Goal: Task Accomplishment & Management: Complete application form

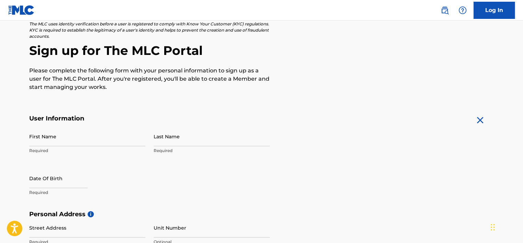
scroll to position [34, 0]
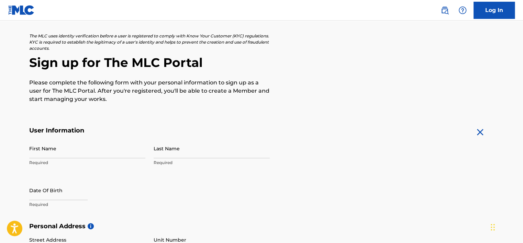
drag, startPoint x: 61, startPoint y: 141, endPoint x: 64, endPoint y: 146, distance: 5.9
click at [62, 142] on input "First Name" at bounding box center [87, 149] width 116 height 20
type input "[PERSON_NAME]"
type input "89 mgr [PERSON_NAME]"
type input "5147999739"
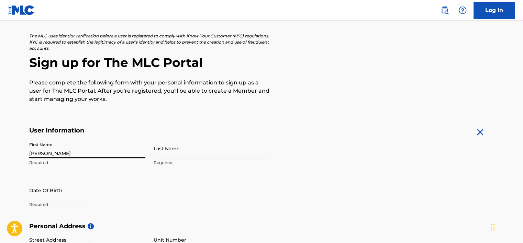
type input "Pincourt"
type input "89 mgr [PERSON_NAME]"
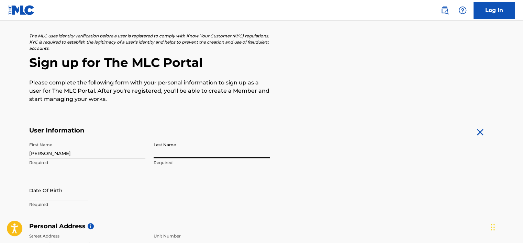
drag, startPoint x: 228, startPoint y: 151, endPoint x: 248, endPoint y: 151, distance: 20.3
click at [227, 151] on input "Last Name" at bounding box center [212, 149] width 116 height 20
type input "[PERSON_NAME]"
type input "[GEOGRAPHIC_DATA]"
type input "Select State"
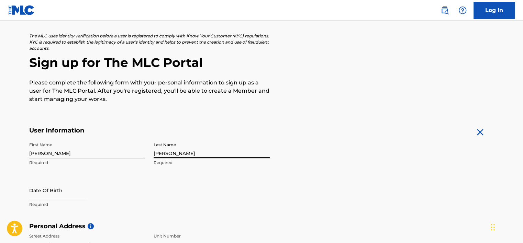
type input "J7W 5C5"
type input "1"
type input "514"
type input "7999739"
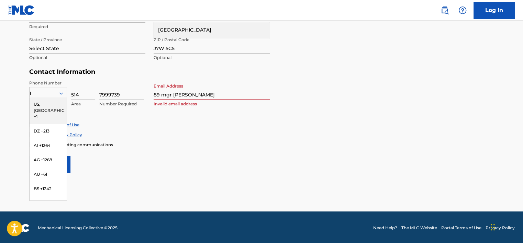
scroll to position [294, 0]
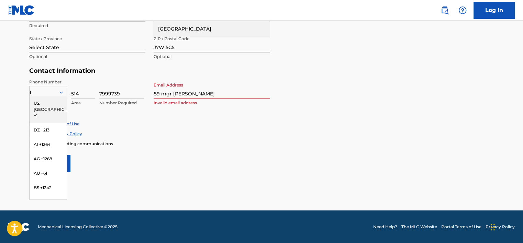
click at [37, 108] on div "US, [GEOGRAPHIC_DATA] +1" at bounding box center [48, 109] width 37 height 27
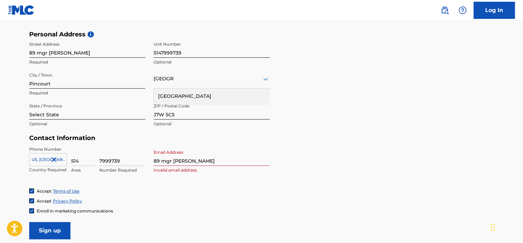
scroll to position [225, 0]
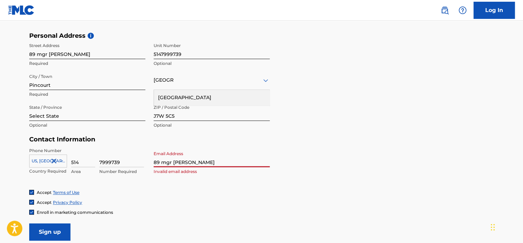
drag, startPoint x: 210, startPoint y: 159, endPoint x: 83, endPoint y: 167, distance: 127.8
click at [83, 167] on div "Phone Number [GEOGRAPHIC_DATA], [GEOGRAPHIC_DATA] +1 Country Required 514 Area …" at bounding box center [149, 169] width 241 height 42
type input "[EMAIL_ADDRESS][DOMAIN_NAME]"
type input "1"
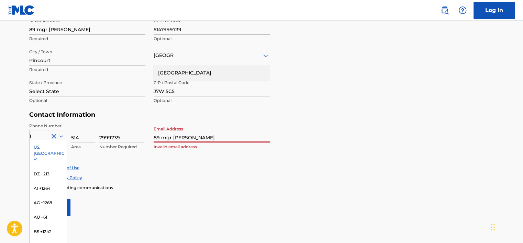
drag, startPoint x: 213, startPoint y: 141, endPoint x: 115, endPoint y: 135, distance: 98.2
click at [115, 135] on div "Phone Number 1 [GEOGRAPHIC_DATA], [GEOGRAPHIC_DATA] +1 DZ +213 AI +1264 AG +126…" at bounding box center [149, 144] width 241 height 42
type input "[EMAIL_ADDRESS][DOMAIN_NAME]"
click at [208, 192] on form "User Information First Name [PERSON_NAME] Last Name [PERSON_NAME] Required Date…" at bounding box center [261, 63] width 465 height 305
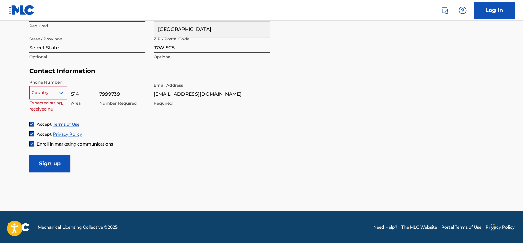
scroll to position [294, 0]
click at [57, 92] on div at bounding box center [48, 93] width 37 height 8
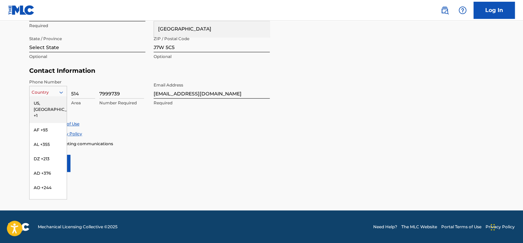
click at [44, 103] on div "US, [GEOGRAPHIC_DATA] +1" at bounding box center [48, 109] width 37 height 27
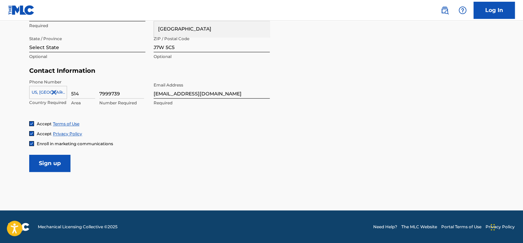
click at [40, 172] on input "Sign up" at bounding box center [49, 163] width 41 height 17
click at [58, 161] on input "Sign up" at bounding box center [49, 163] width 41 height 17
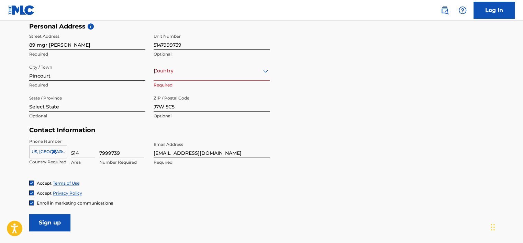
scroll to position [191, 0]
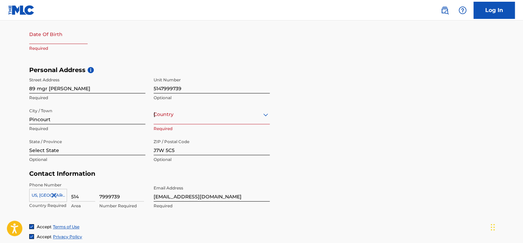
click at [199, 118] on div "[GEOGRAPHIC_DATA]" at bounding box center [212, 114] width 116 height 9
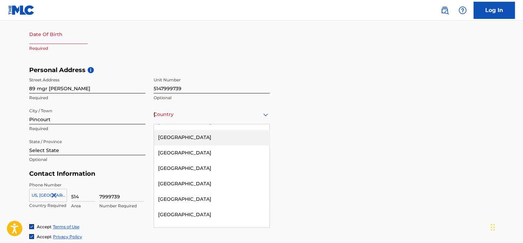
scroll to position [481, 0]
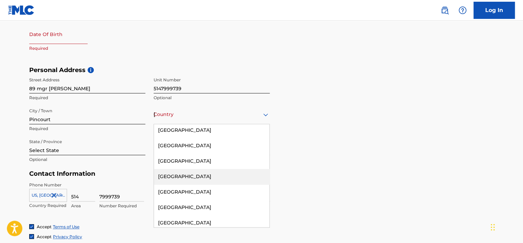
click at [185, 179] on div "[GEOGRAPHIC_DATA]" at bounding box center [212, 176] width 116 height 15
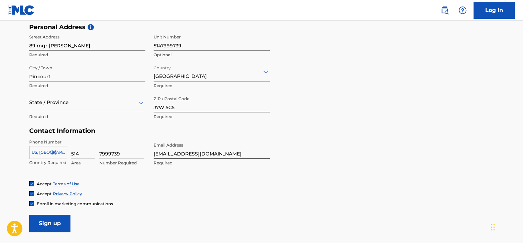
scroll to position [294, 0]
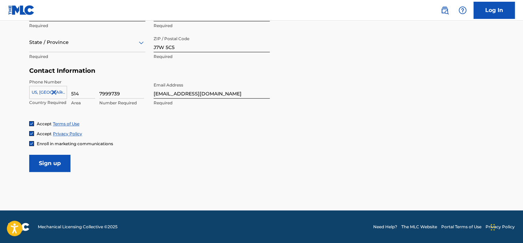
click at [51, 165] on input "Sign up" at bounding box center [49, 163] width 41 height 17
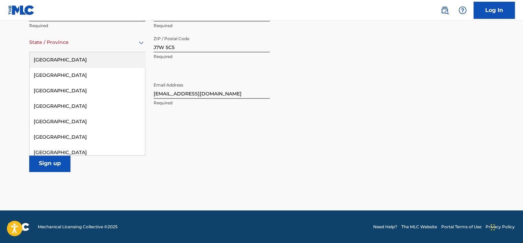
click at [61, 46] on div at bounding box center [87, 42] width 116 height 9
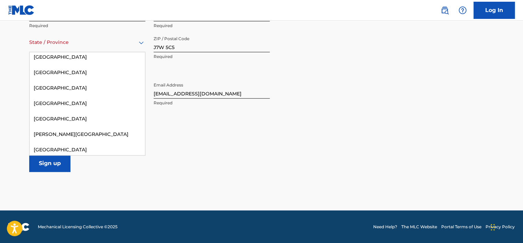
scroll to position [98, 0]
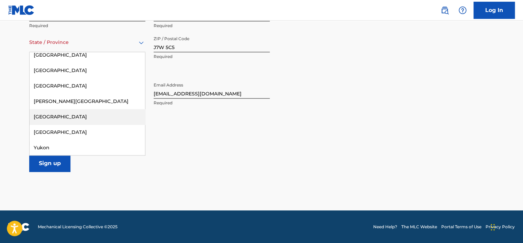
click at [76, 118] on div "[GEOGRAPHIC_DATA]" at bounding box center [88, 116] width 116 height 15
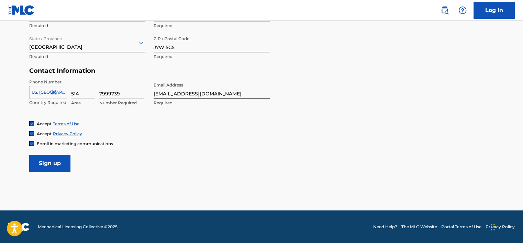
click at [50, 162] on input "Sign up" at bounding box center [49, 163] width 41 height 17
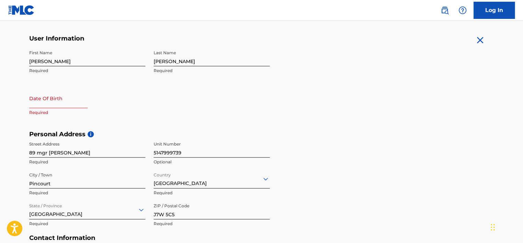
scroll to position [122, 0]
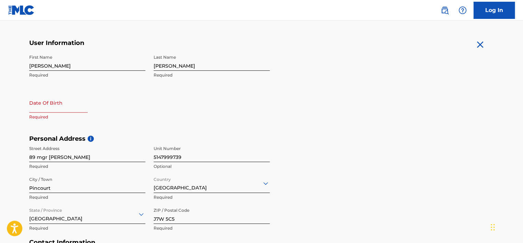
click at [36, 108] on input "text" at bounding box center [58, 103] width 58 height 20
select select "7"
select select "2025"
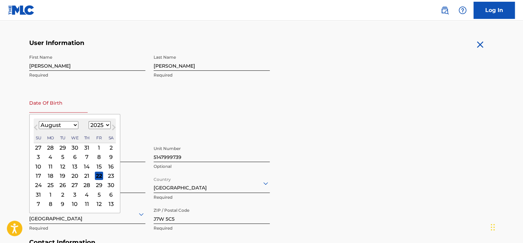
click at [98, 175] on div "22" at bounding box center [99, 176] width 8 height 8
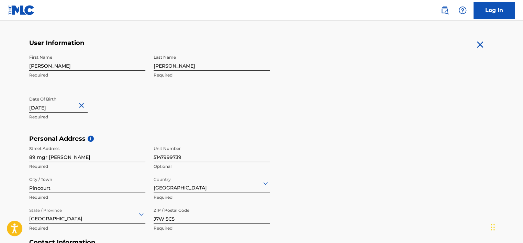
click at [65, 103] on input "text" at bounding box center [58, 103] width 58 height 20
select select "7"
select select "2025"
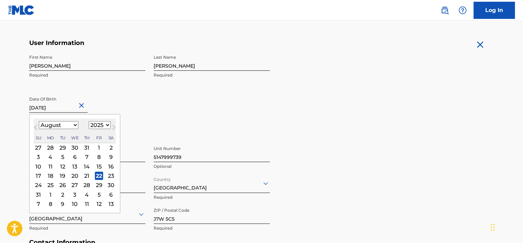
drag, startPoint x: 70, startPoint y: 108, endPoint x: 0, endPoint y: 108, distance: 70.5
click at [0, 108] on html "Accessibility Screen-Reader Guide, Feedback, and Issue Reporting | New window C…" at bounding box center [261, -1] width 523 height 243
type input "[DATE]"
select select "0"
select select "1962"
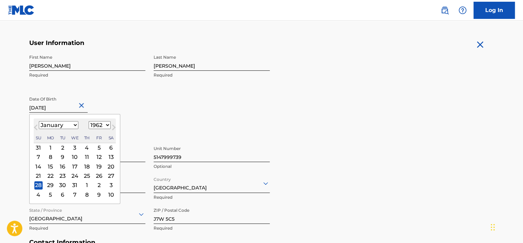
type input "[DATE]"
click at [40, 184] on div "28" at bounding box center [38, 186] width 8 height 8
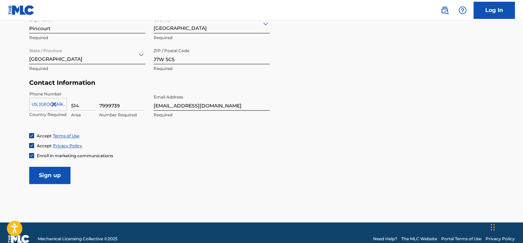
scroll to position [294, 0]
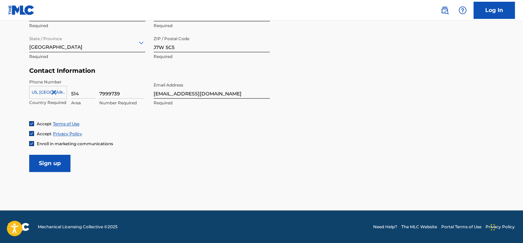
click at [46, 162] on input "Sign up" at bounding box center [49, 163] width 41 height 17
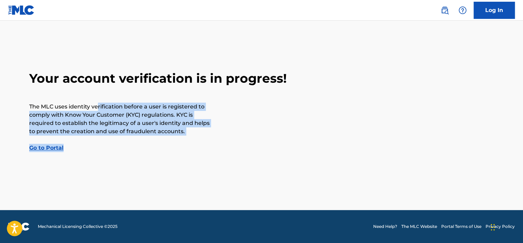
drag, startPoint x: 139, startPoint y: 106, endPoint x: 186, endPoint y: 142, distance: 60.3
click at [186, 142] on div "Your account verification is in progress! The MLC uses identity verification be…" at bounding box center [261, 111] width 481 height 81
drag, startPoint x: 186, startPoint y: 142, endPoint x: 272, endPoint y: 133, distance: 85.8
click at [272, 133] on div "Your account verification is in progress! The MLC uses identity verification be…" at bounding box center [261, 111] width 481 height 81
click at [189, 167] on main "Your account verification is in progress! The MLC uses identity verification be…" at bounding box center [261, 116] width 523 height 190
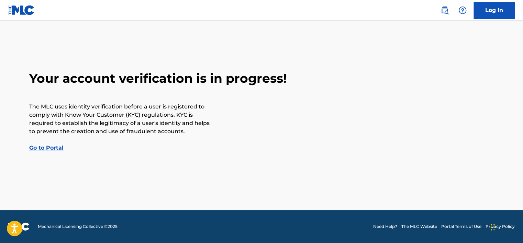
click at [52, 149] on link "Go to Portal" at bounding box center [46, 148] width 34 height 7
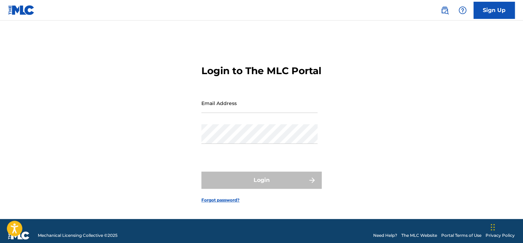
click at [245, 111] on input "Email Address" at bounding box center [259, 104] width 116 height 20
type input "[EMAIL_ADDRESS][DOMAIN_NAME]"
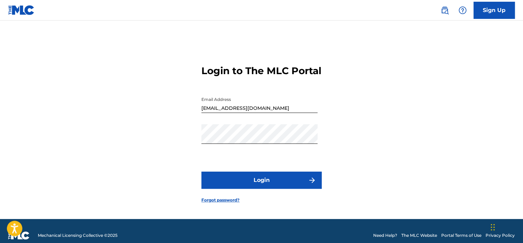
click at [268, 186] on button "Login" at bounding box center [261, 180] width 120 height 17
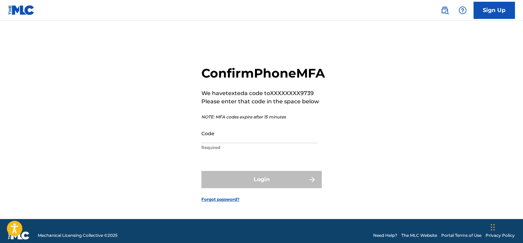
drag, startPoint x: 261, startPoint y: 160, endPoint x: 247, endPoint y: 149, distance: 17.4
click at [258, 151] on p "Required" at bounding box center [259, 148] width 116 height 6
click at [246, 143] on input "Code" at bounding box center [259, 134] width 116 height 20
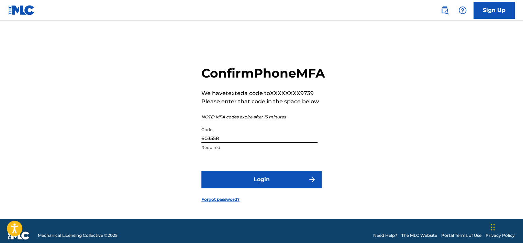
type input "603558"
click at [239, 188] on button "Login" at bounding box center [261, 179] width 120 height 17
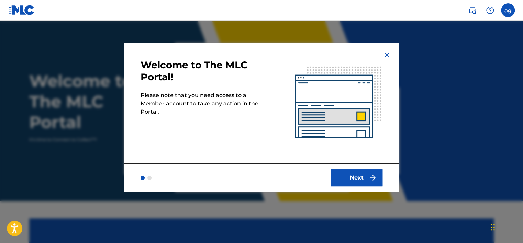
click at [367, 177] on button "Next" at bounding box center [357, 178] width 52 height 17
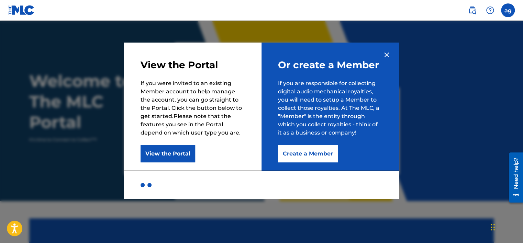
click at [168, 157] on button "View the Portal" at bounding box center [168, 153] width 55 height 17
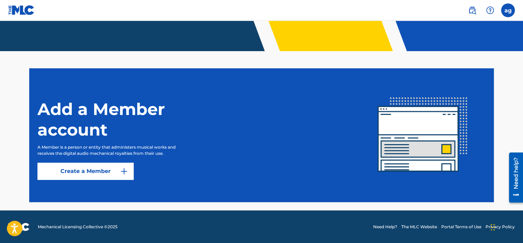
scroll to position [151, 0]
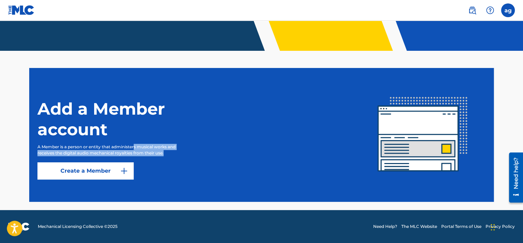
drag, startPoint x: 136, startPoint y: 144, endPoint x: 180, endPoint y: 154, distance: 45.5
click at [180, 154] on p "A Member is a person or entity that administers musical works and receives the …" at bounding box center [113, 150] width 152 height 12
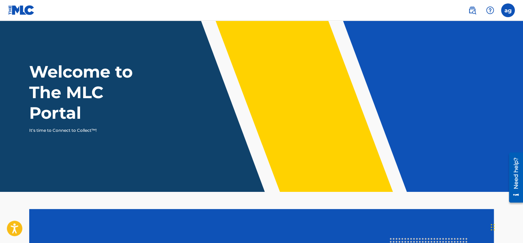
scroll to position [0, 0]
